Goal: Navigation & Orientation: Find specific page/section

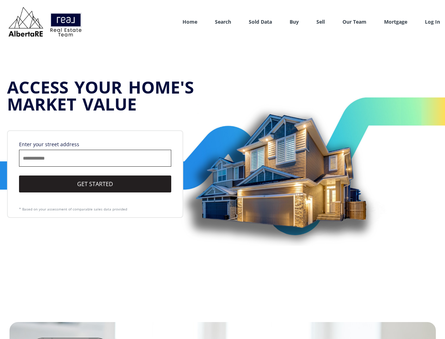
click at [223, 22] on link "Search" at bounding box center [223, 21] width 16 height 7
click at [294, 22] on link "Buy" at bounding box center [294, 21] width 9 height 7
click at [321, 22] on link "Sell" at bounding box center [321, 21] width 8 height 7
click at [355, 22] on link "Our Team" at bounding box center [355, 21] width 24 height 7
click at [433, 22] on link "Log In" at bounding box center [432, 21] width 15 height 7
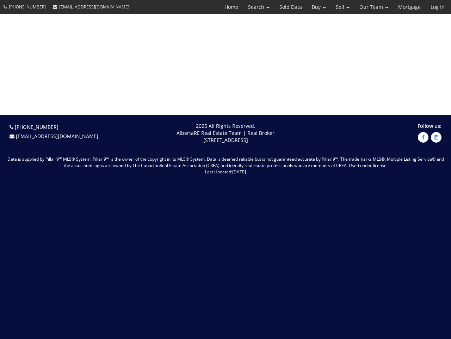
click at [254, 7] on link "Search" at bounding box center [258, 7] width 31 height 14
click at [316, 7] on link "Buy" at bounding box center [319, 7] width 24 height 14
click at [341, 7] on link "Sell" at bounding box center [343, 7] width 24 height 14
click at [373, 7] on link "Our Team" at bounding box center [374, 7] width 39 height 14
click at [438, 7] on link "Log In" at bounding box center [438, 7] width 24 height 14
